Goal: Task Accomplishment & Management: Manage account settings

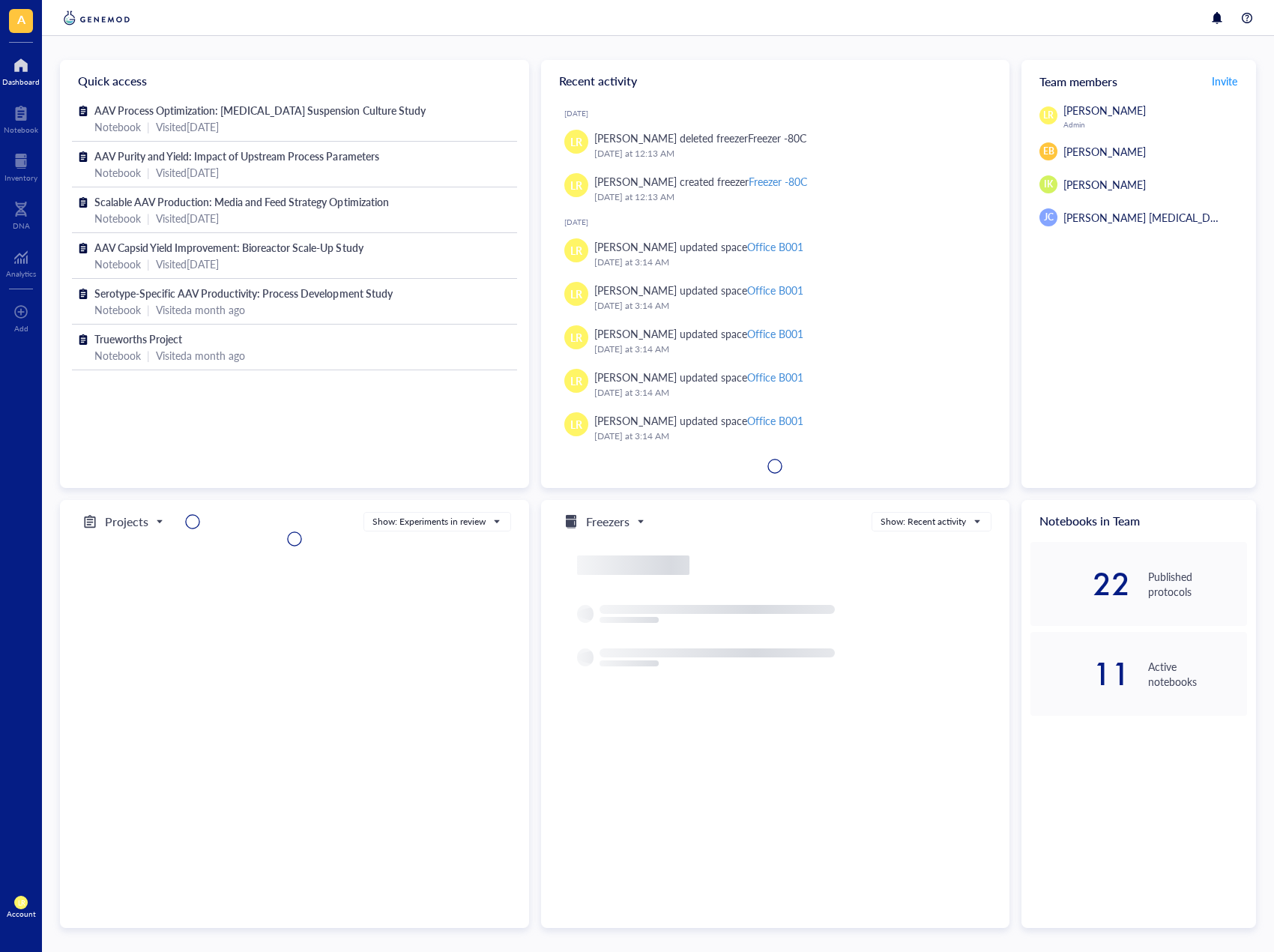
click at [8, 920] on div "LR Account" at bounding box center [21, 906] width 42 height 42
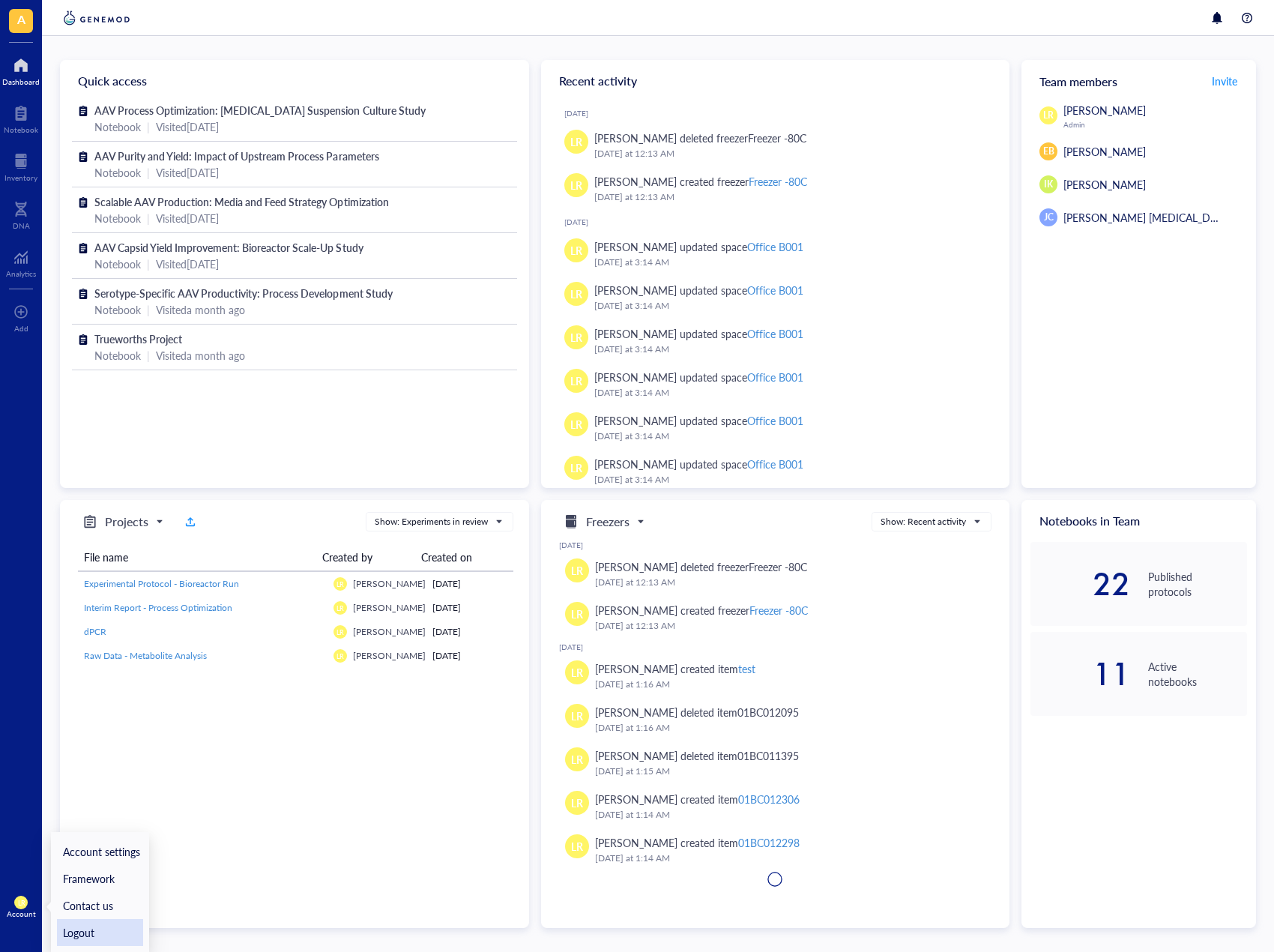
click at [72, 934] on link "Logout" at bounding box center [100, 932] width 86 height 27
